Goal: Task Accomplishment & Management: Use online tool/utility

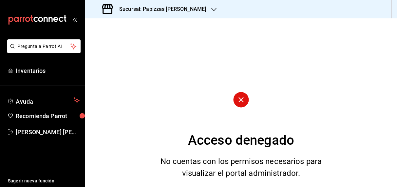
click at [211, 7] on icon "button" at bounding box center [213, 9] width 5 height 5
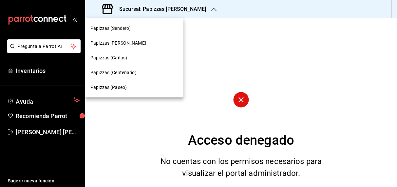
click at [128, 73] on span "Papizzas (Centenario)" at bounding box center [113, 72] width 46 height 7
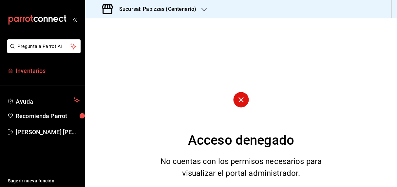
click at [32, 69] on span "Inventarios" at bounding box center [48, 70] width 64 height 9
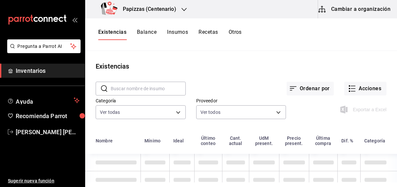
click at [234, 31] on button "Otros" at bounding box center [235, 34] width 13 height 11
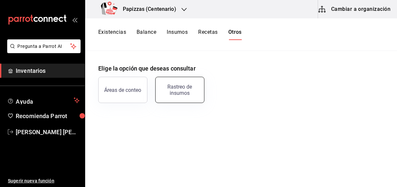
click at [181, 88] on div "Rastreo de insumos" at bounding box center [179, 90] width 41 height 12
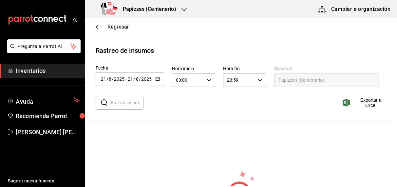
click at [157, 83] on div "[DATE] [DATE] - [DATE] [DATE]" at bounding box center [130, 79] width 68 height 14
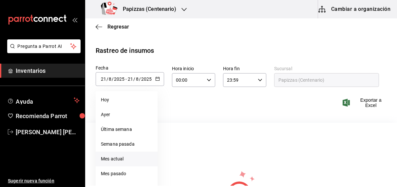
click at [123, 159] on li "Mes actual" at bounding box center [127, 158] width 62 height 15
type input "[DATE]"
type input "1"
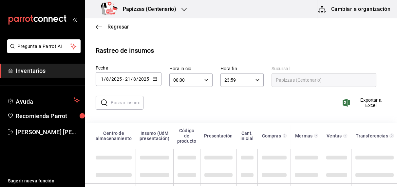
click at [123, 159] on span at bounding box center [114, 157] width 36 height 4
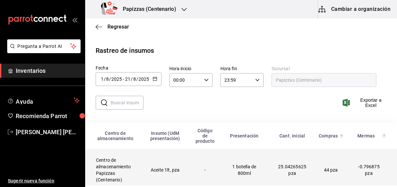
click at [173, 167] on td "Aceite 1lt, pza" at bounding box center [165, 170] width 53 height 42
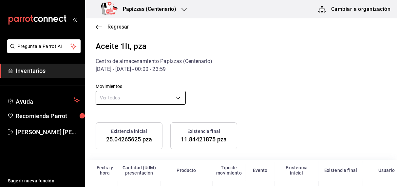
click at [125, 98] on body "Pregunta a Parrot AI Inventarios Ayuda Recomienda Parrot [PERSON_NAME] [PERSON_…" at bounding box center [198, 92] width 397 height 185
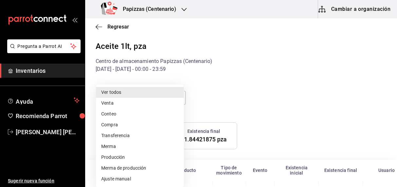
click at [123, 184] on ul "Ver todos Venta Conteo Compra Transferencia Merma Producción Merma de producció…" at bounding box center [140, 135] width 88 height 102
click at [120, 182] on li "Ajuste manual" at bounding box center [140, 178] width 88 height 11
type input "MANUAL_ADJUSTMENT"
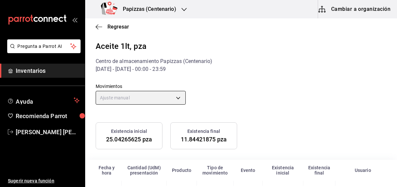
scroll to position [40, 0]
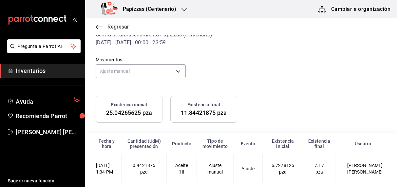
click at [121, 28] on span "Regresar" at bounding box center [118, 27] width 22 height 6
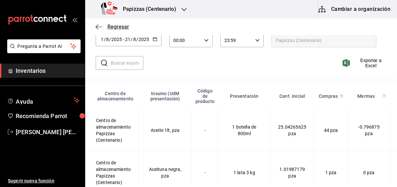
click at [120, 28] on span "Regresar" at bounding box center [118, 27] width 22 height 6
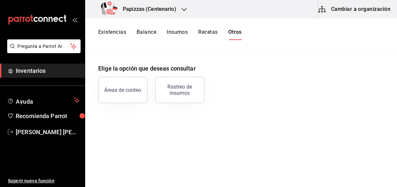
click at [117, 29] on button "Existencias" at bounding box center [112, 34] width 28 height 11
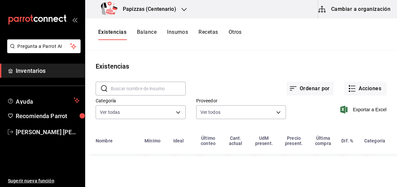
click at [376, 111] on span "Exportar a Excel" at bounding box center [364, 109] width 45 height 8
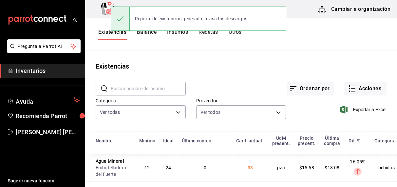
click at [151, 36] on button "Balance" at bounding box center [147, 34] width 20 height 11
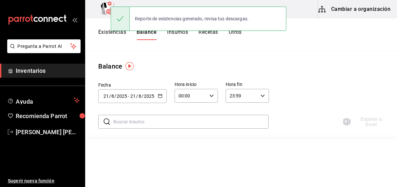
click at [159, 95] on icon "button" at bounding box center [160, 95] width 5 height 5
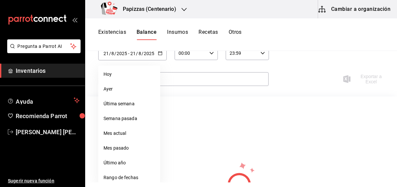
scroll to position [45, 0]
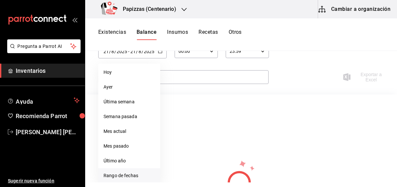
click at [118, 175] on li "Rango de fechas" at bounding box center [129, 175] width 62 height 15
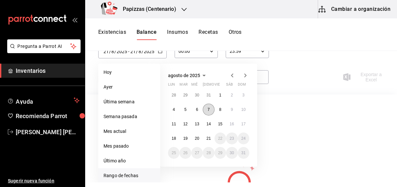
click at [208, 109] on abbr "7" at bounding box center [209, 109] width 2 height 5
click at [208, 138] on abbr "21" at bounding box center [208, 138] width 4 height 5
type input "[DATE]"
type input "7"
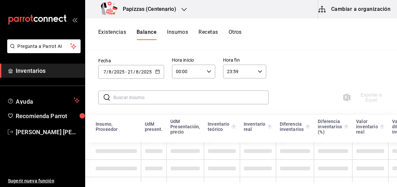
scroll to position [21, 0]
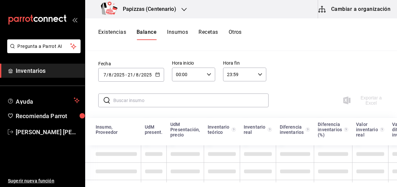
click at [209, 73] on \(Stroke\) "button" at bounding box center [209, 74] width 4 height 2
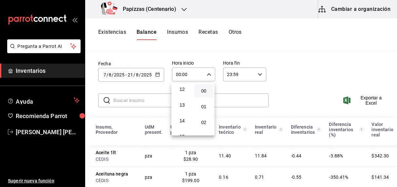
scroll to position [197, 0]
click at [183, 100] on span "13" at bounding box center [182, 97] width 11 height 5
click at [203, 108] on span "35" at bounding box center [203, 105] width 11 height 5
type input "13:35"
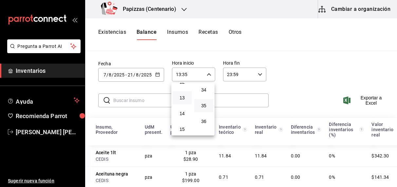
click at [370, 102] on div at bounding box center [198, 93] width 397 height 187
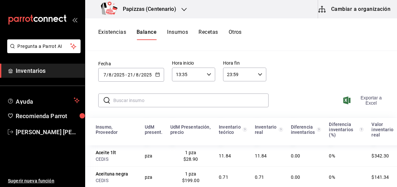
click at [364, 98] on span "Exportar a Excel" at bounding box center [365, 100] width 42 height 10
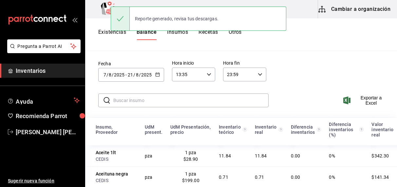
click at [202, 100] on input "text" at bounding box center [190, 100] width 155 height 13
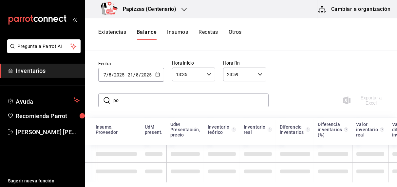
type input "p"
type input "q"
type input "b"
type input "a"
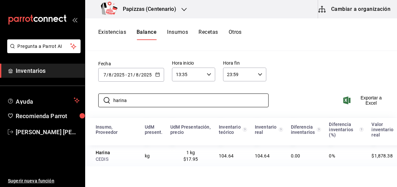
type input "harina"
click at [109, 34] on button "Existencias" at bounding box center [112, 34] width 28 height 11
